Goal: Contribute content: Add original content to the website for others to see

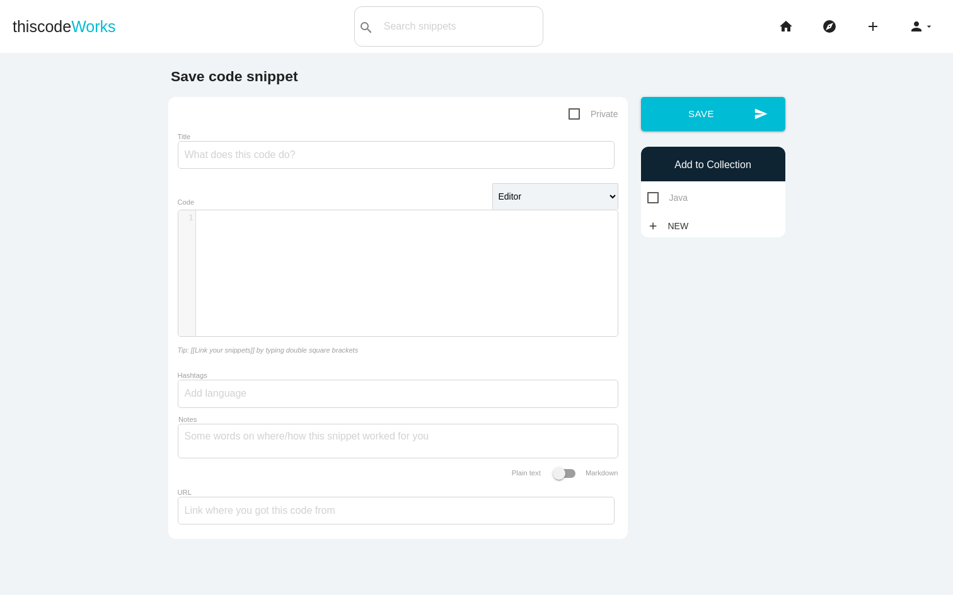
scroll to position [4, 0]
click at [402, 268] on div "​ x 1 ​" at bounding box center [407, 282] width 458 height 145
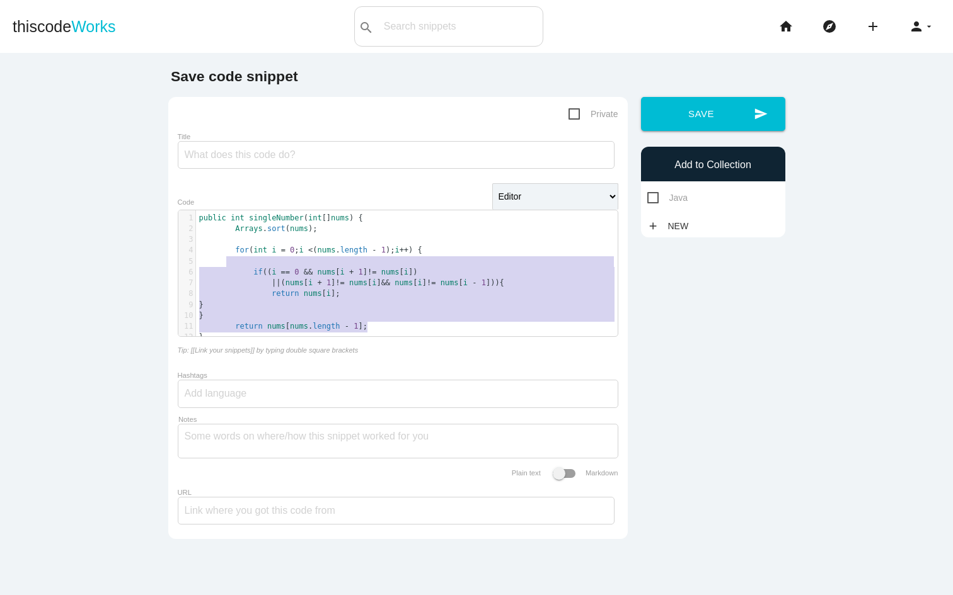
type textarea "for (int i = 0; i < (nums.length - 1); i++) { if ((i == 0 && nums[i + 1] != num…"
drag, startPoint x: 369, startPoint y: 324, endPoint x: 214, endPoint y: 249, distance: 171.9
click at [214, 253] on div "1 public int singleNumber ( int [] nums ) { 2 Arrays . sort ( nums ); 3 ​ 4 for…" at bounding box center [411, 278] width 431 height 130
click at [262, 297] on span "return nums [ i ];" at bounding box center [269, 293] width 141 height 9
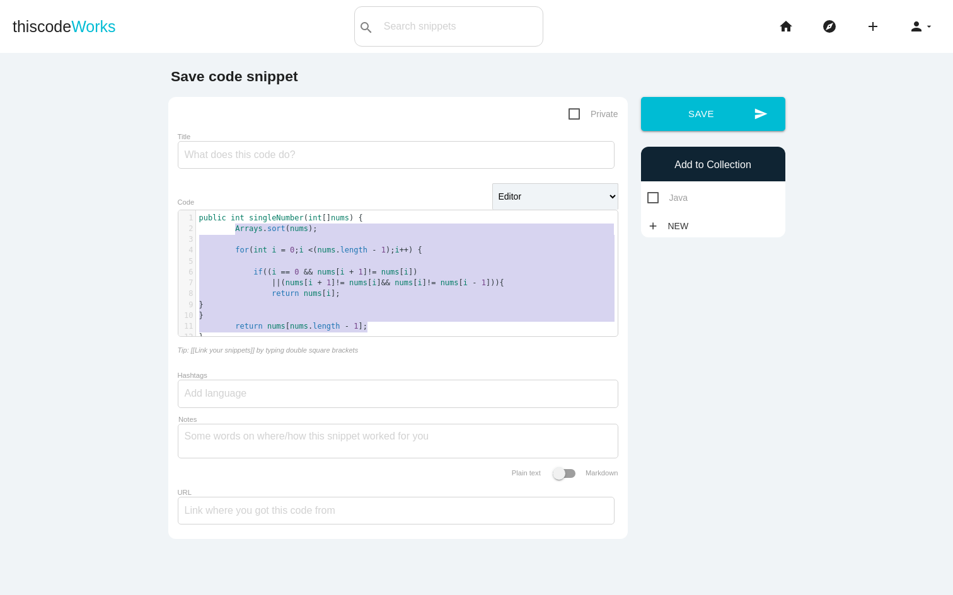
drag, startPoint x: 372, startPoint y: 326, endPoint x: 229, endPoint y: 229, distance: 172.8
click at [229, 229] on div "1 public int singleNumber ( int [] nums ) { 2 Arrays . sort ( nums ); 3 ​ 4 for…" at bounding box center [411, 278] width 431 height 130
type textarea "Arrays.sort(nums); for (int i = 0; i < (nums.length - 1); i++) { if ((i == 0 &&…"
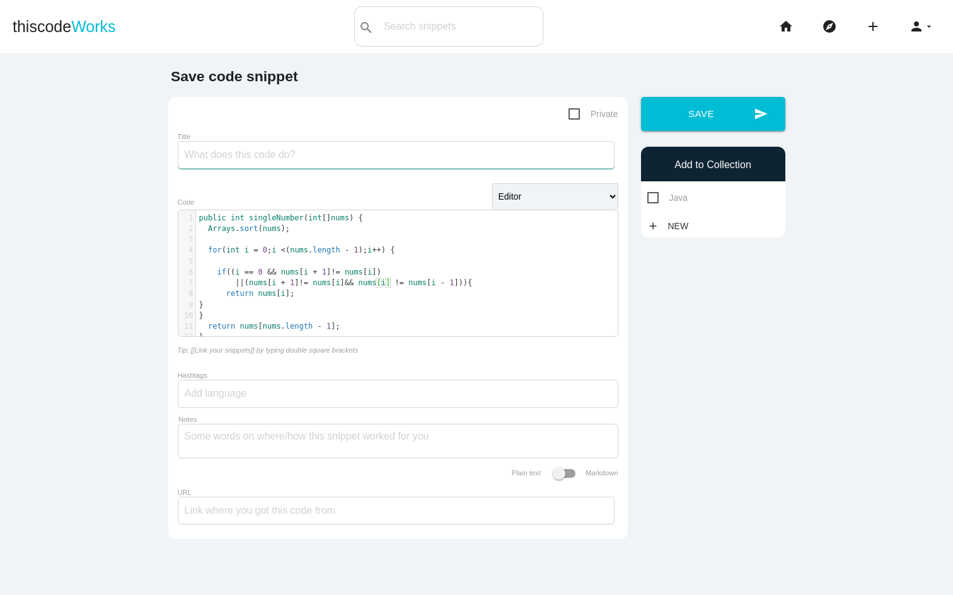
click at [382, 149] on input "Title" at bounding box center [396, 155] width 437 height 28
type input "Single Number"
click at [657, 202] on span "Java" at bounding box center [667, 198] width 41 height 16
click at [655, 198] on input "Java" at bounding box center [651, 194] width 8 height 8
checkbox input "true"
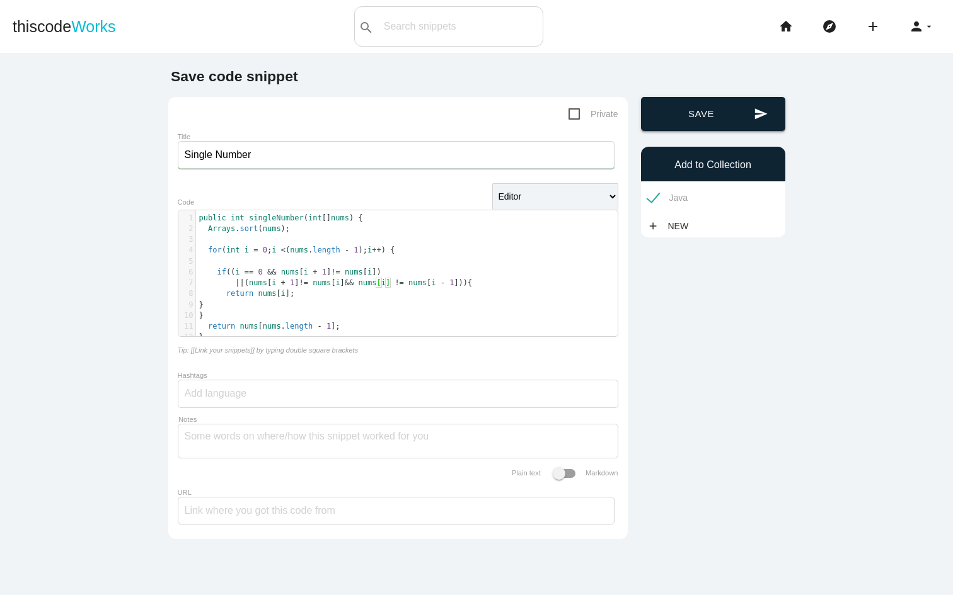
click at [708, 125] on button "send Save" at bounding box center [713, 114] width 144 height 34
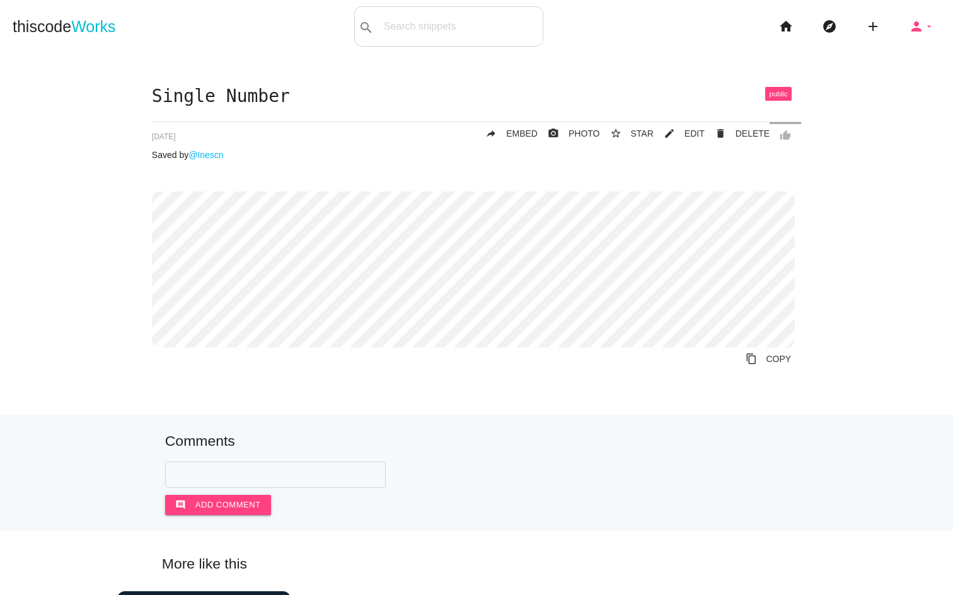
click at [909, 26] on icon "person" at bounding box center [916, 26] width 15 height 40
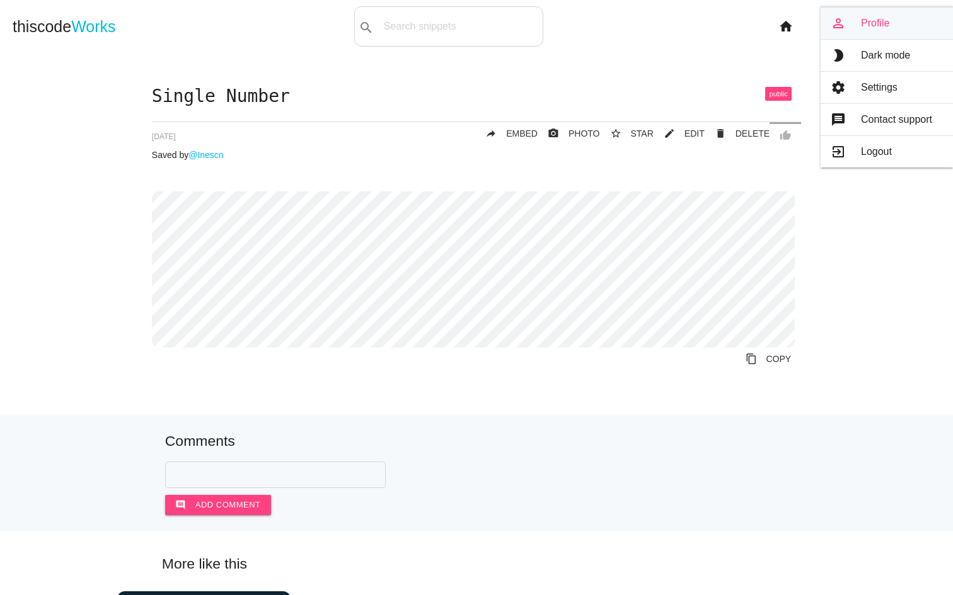
click at [893, 35] on link "person_outline Profile" at bounding box center [886, 24] width 132 height 32
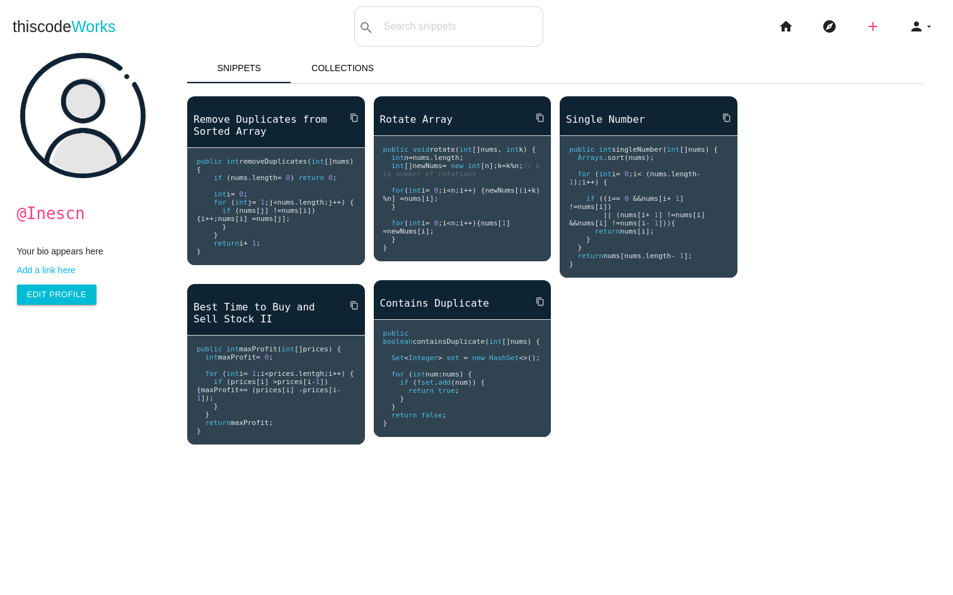
click at [865, 27] on icon "add" at bounding box center [872, 26] width 15 height 40
click at [899, 23] on link "code Snippet" at bounding box center [900, 22] width 88 height 32
click at [865, 30] on icon "add" at bounding box center [872, 26] width 15 height 40
click at [883, 21] on link "code Snippet" at bounding box center [900, 22] width 88 height 32
click at [866, 28] on icon "add" at bounding box center [872, 26] width 15 height 40
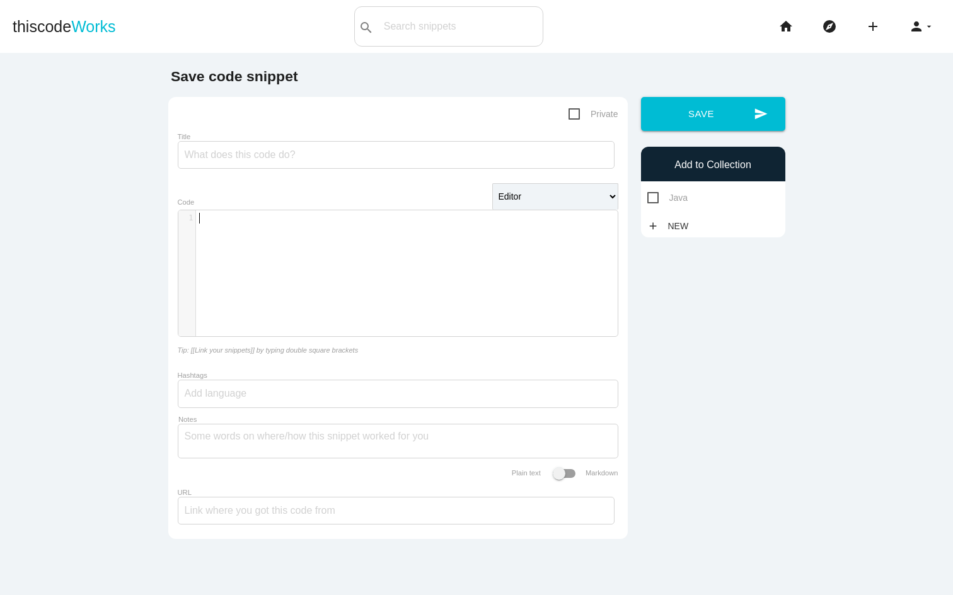
scroll to position [4, 0]
click at [253, 242] on div "​ x 1 ​" at bounding box center [407, 282] width 458 height 145
paste textarea "} }"
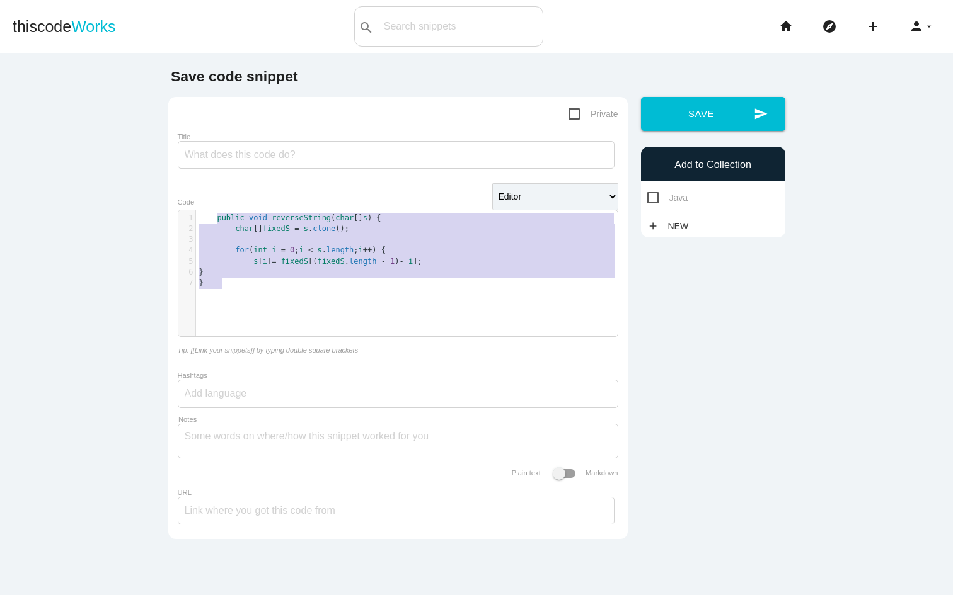
drag, startPoint x: 232, startPoint y: 285, endPoint x: 209, endPoint y: 206, distance: 82.7
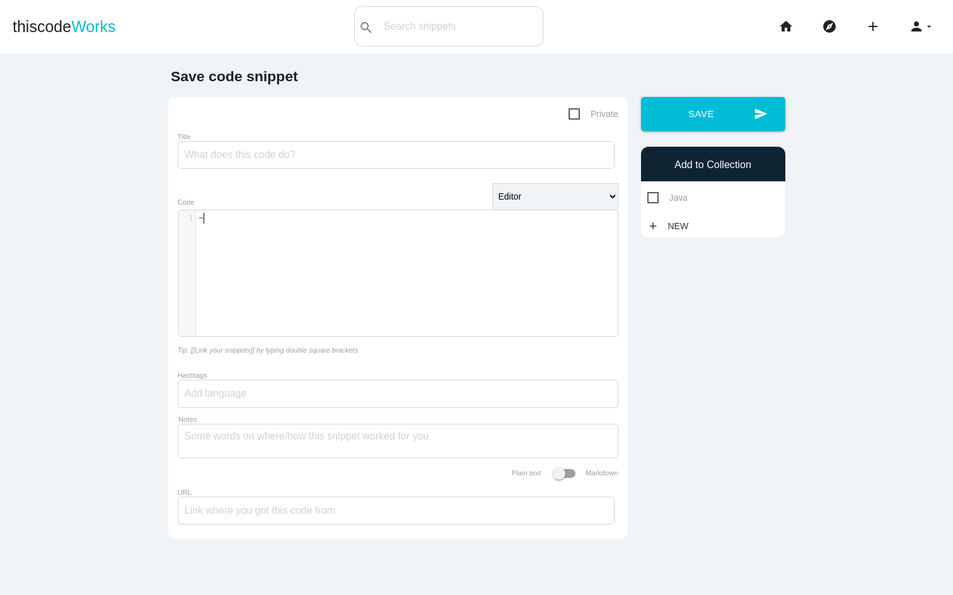
scroll to position [4, 4]
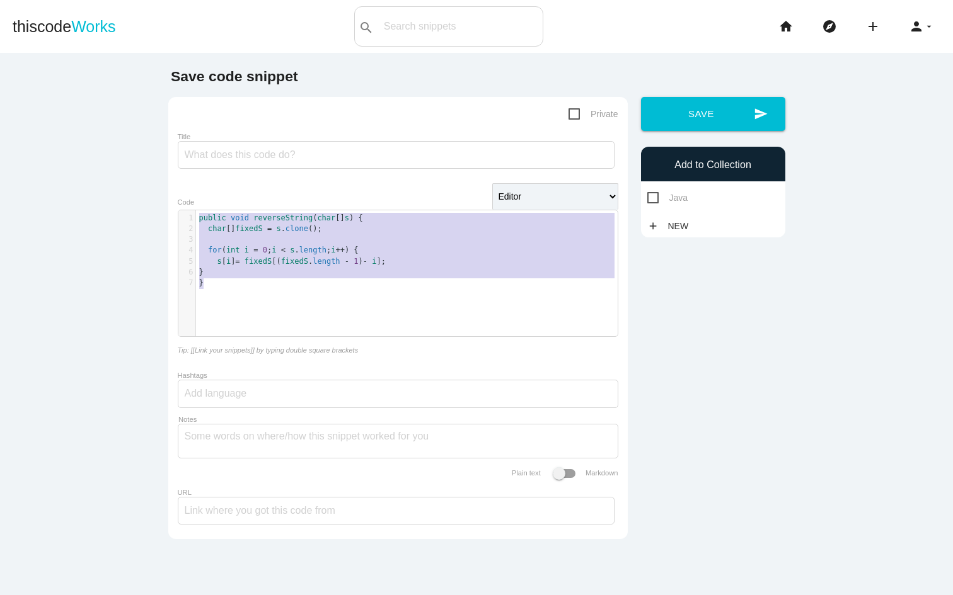
type textarea "public void reverseString(char[] s) { char[] fixedS = s.clone(); for (int i = 0…"
click at [268, 231] on span "=" at bounding box center [269, 228] width 4 height 9
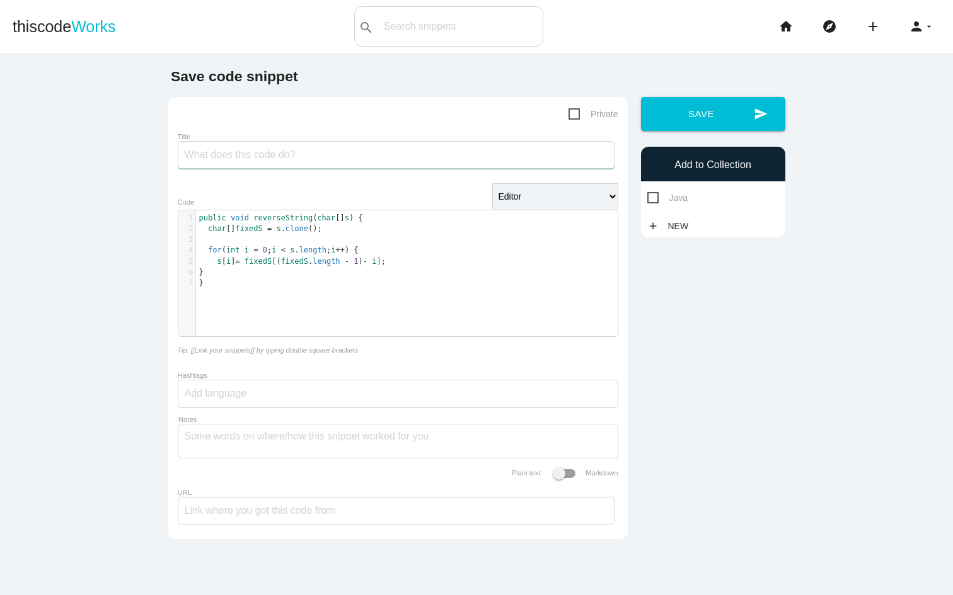
click at [309, 155] on input "Title" at bounding box center [396, 155] width 437 height 28
type input "Reverse String"
click at [647, 200] on span "Java" at bounding box center [667, 198] width 41 height 16
click at [647, 198] on input "Java" at bounding box center [651, 194] width 8 height 8
checkbox input "true"
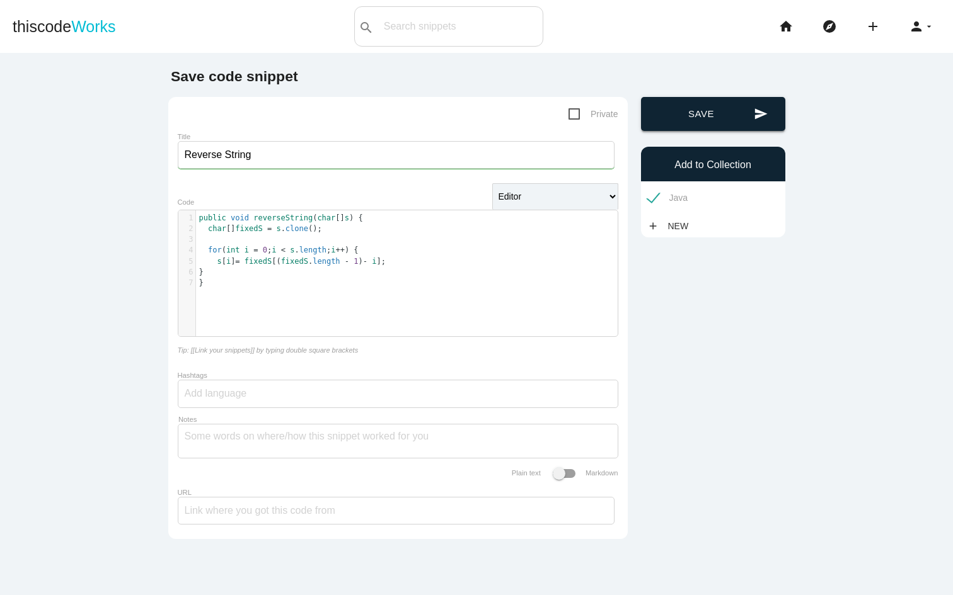
click at [745, 110] on button "send Save" at bounding box center [713, 114] width 144 height 34
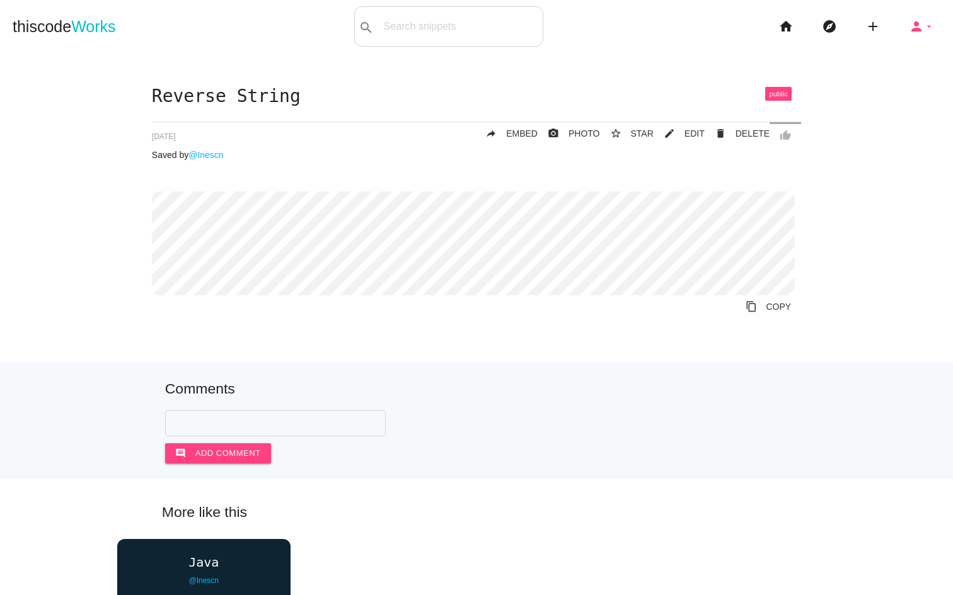
click at [909, 26] on icon "person" at bounding box center [916, 26] width 15 height 40
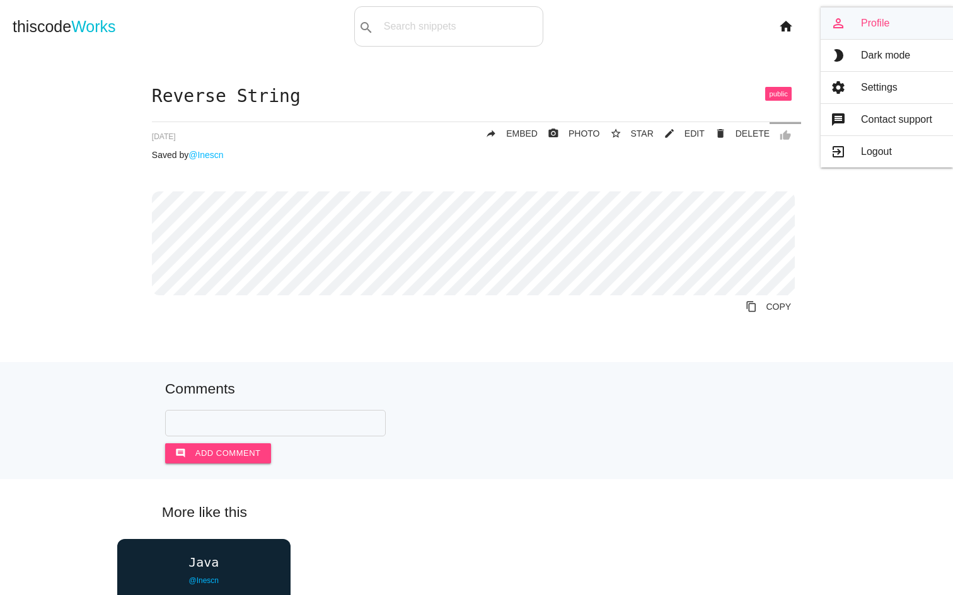
click at [899, 20] on link "person_outline Profile" at bounding box center [886, 24] width 132 height 32
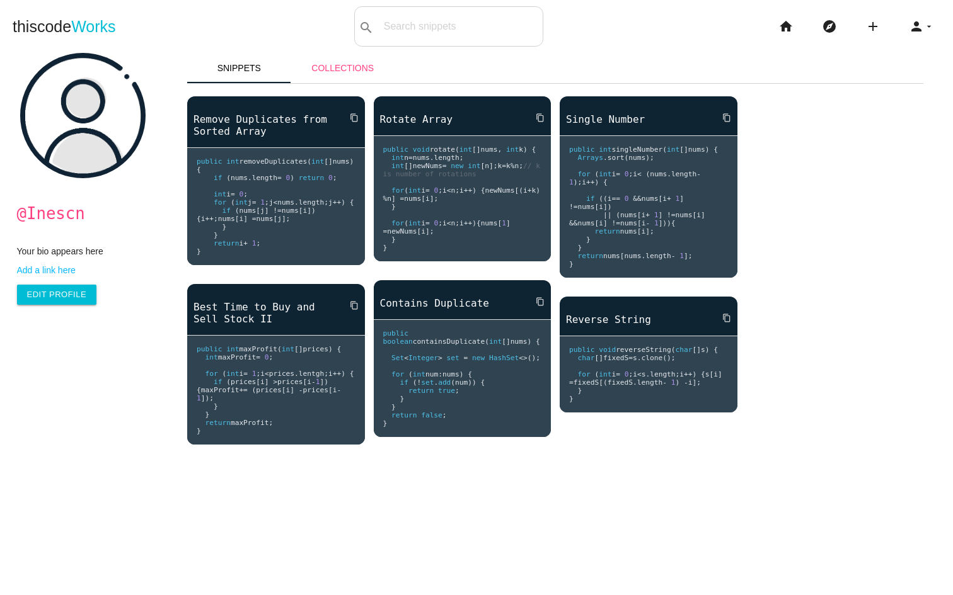
click at [362, 69] on link "Collections" at bounding box center [343, 68] width 104 height 30
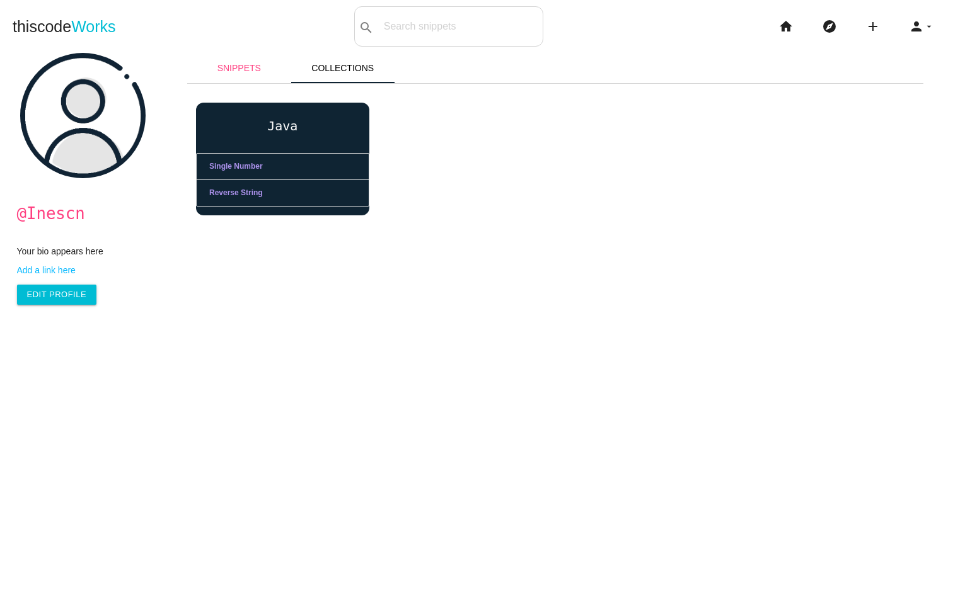
click at [236, 66] on link "Snippets" at bounding box center [239, 68] width 104 height 30
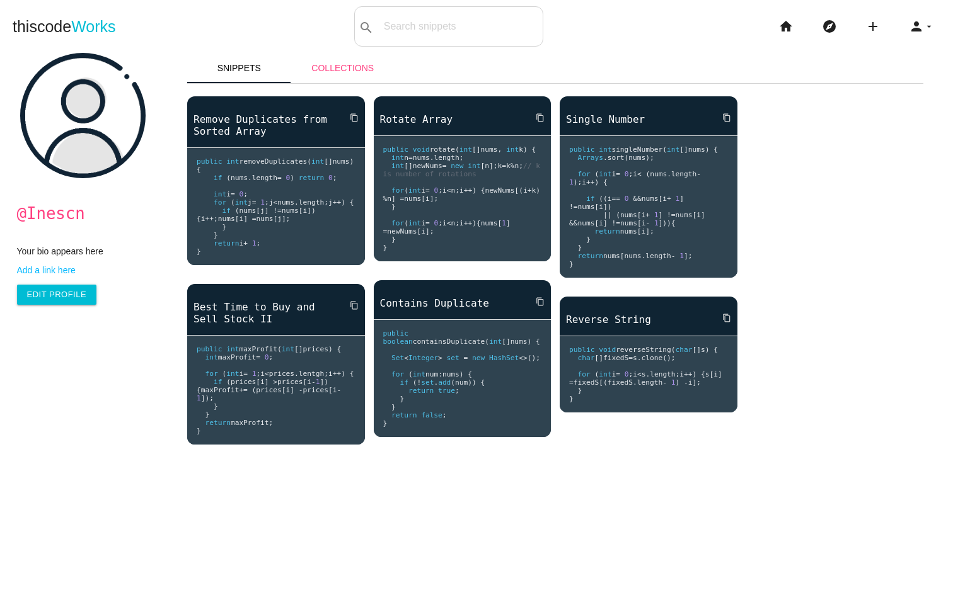
click at [352, 83] on link "Collections" at bounding box center [343, 68] width 104 height 30
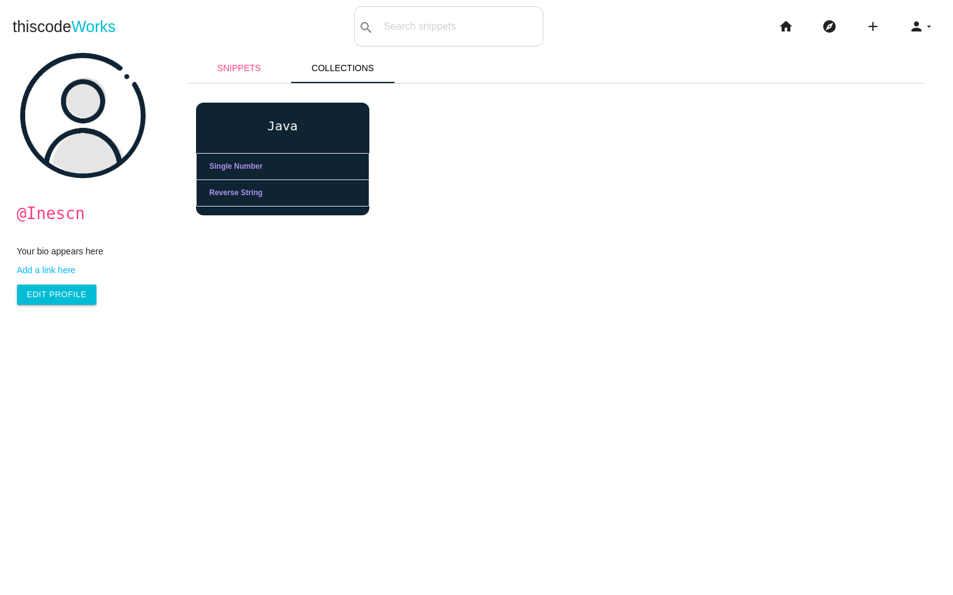
click at [238, 69] on link "Snippets" at bounding box center [239, 68] width 104 height 30
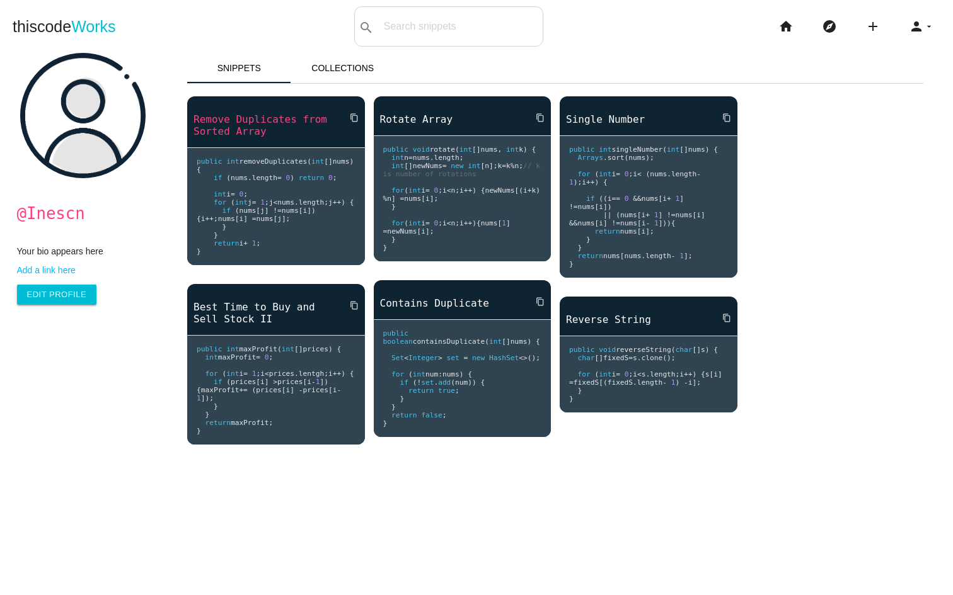
click at [241, 117] on link "Remove Duplicates from Sorted Array" at bounding box center [276, 125] width 178 height 26
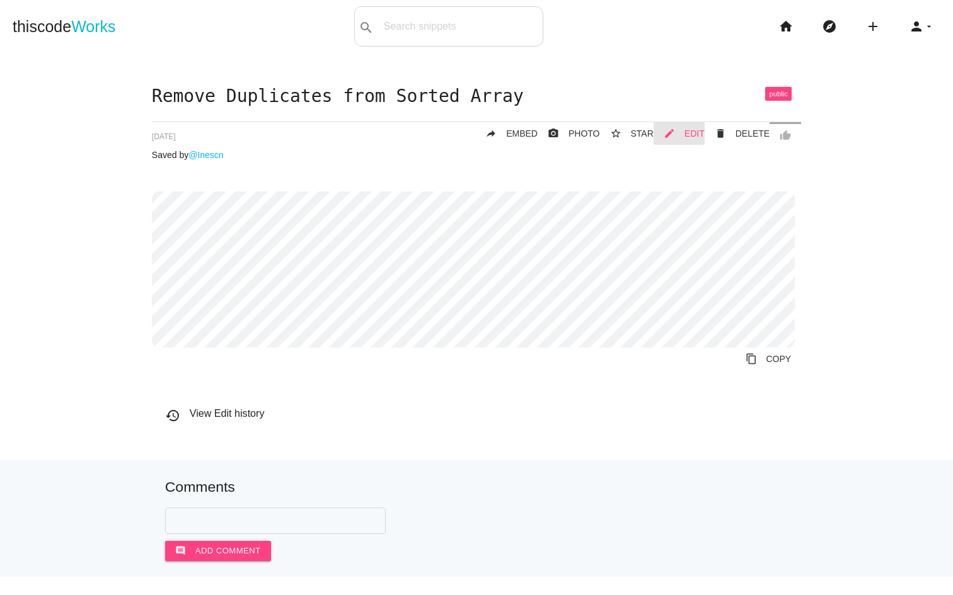
click at [670, 132] on link "mode_edit EDIT" at bounding box center [678, 133] width 51 height 23
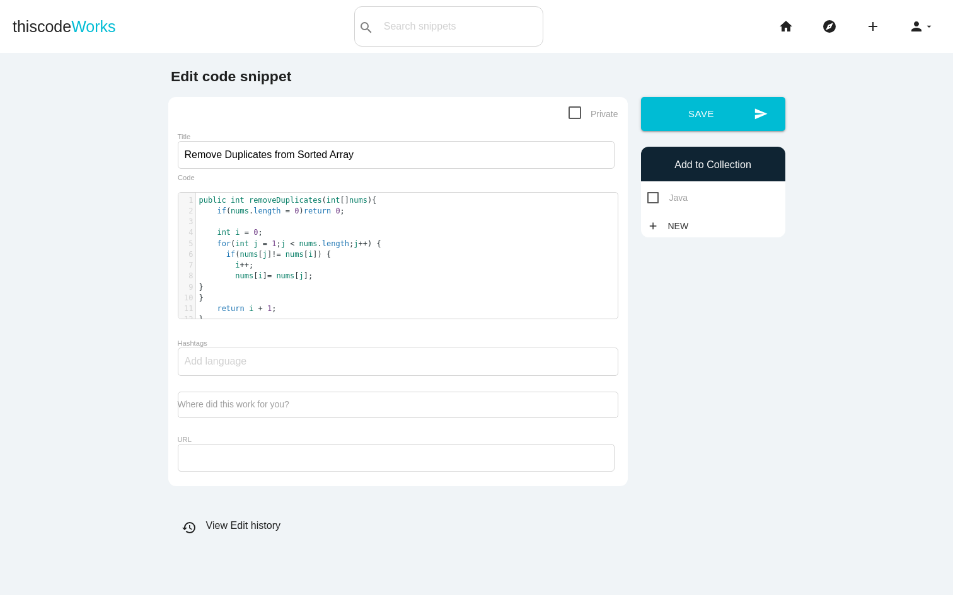
click at [658, 196] on span "Java" at bounding box center [667, 198] width 41 height 16
click at [655, 196] on input "Java" at bounding box center [651, 194] width 8 height 8
checkbox input "true"
click at [726, 112] on button "send Save" at bounding box center [713, 114] width 144 height 34
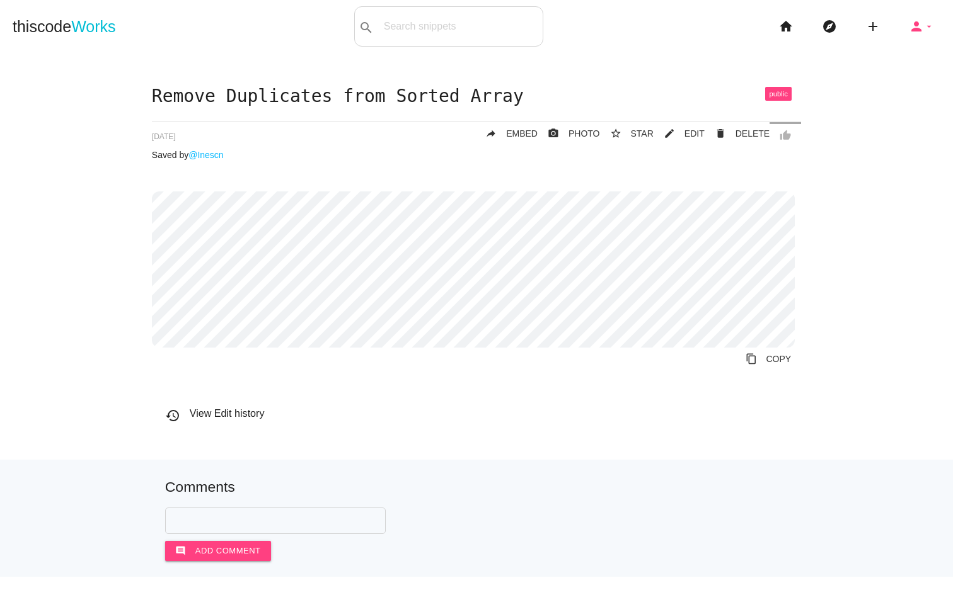
click at [911, 23] on icon "person" at bounding box center [916, 26] width 15 height 40
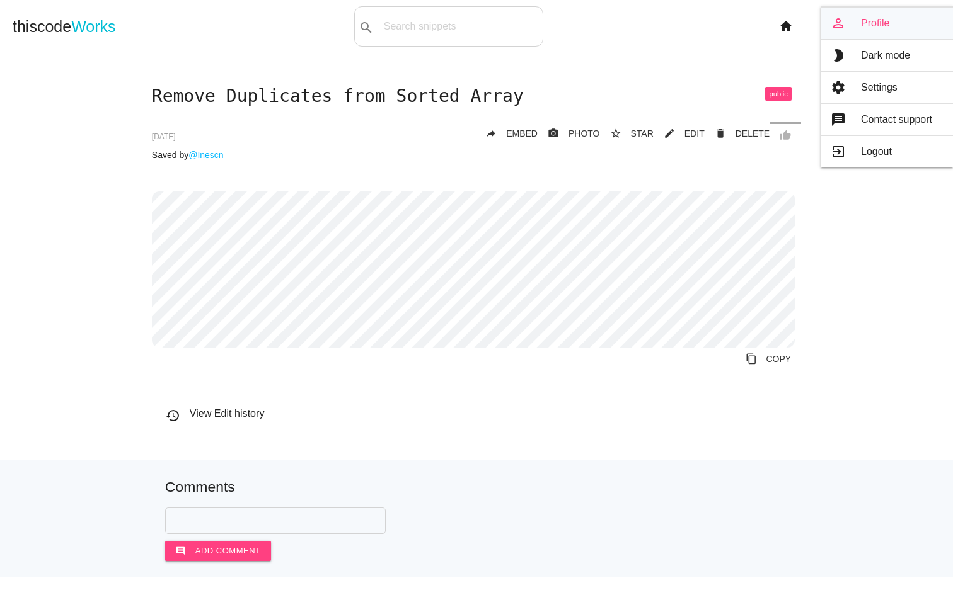
click at [889, 31] on link "person_outline Profile" at bounding box center [886, 24] width 132 height 32
